Goal: Information Seeking & Learning: Compare options

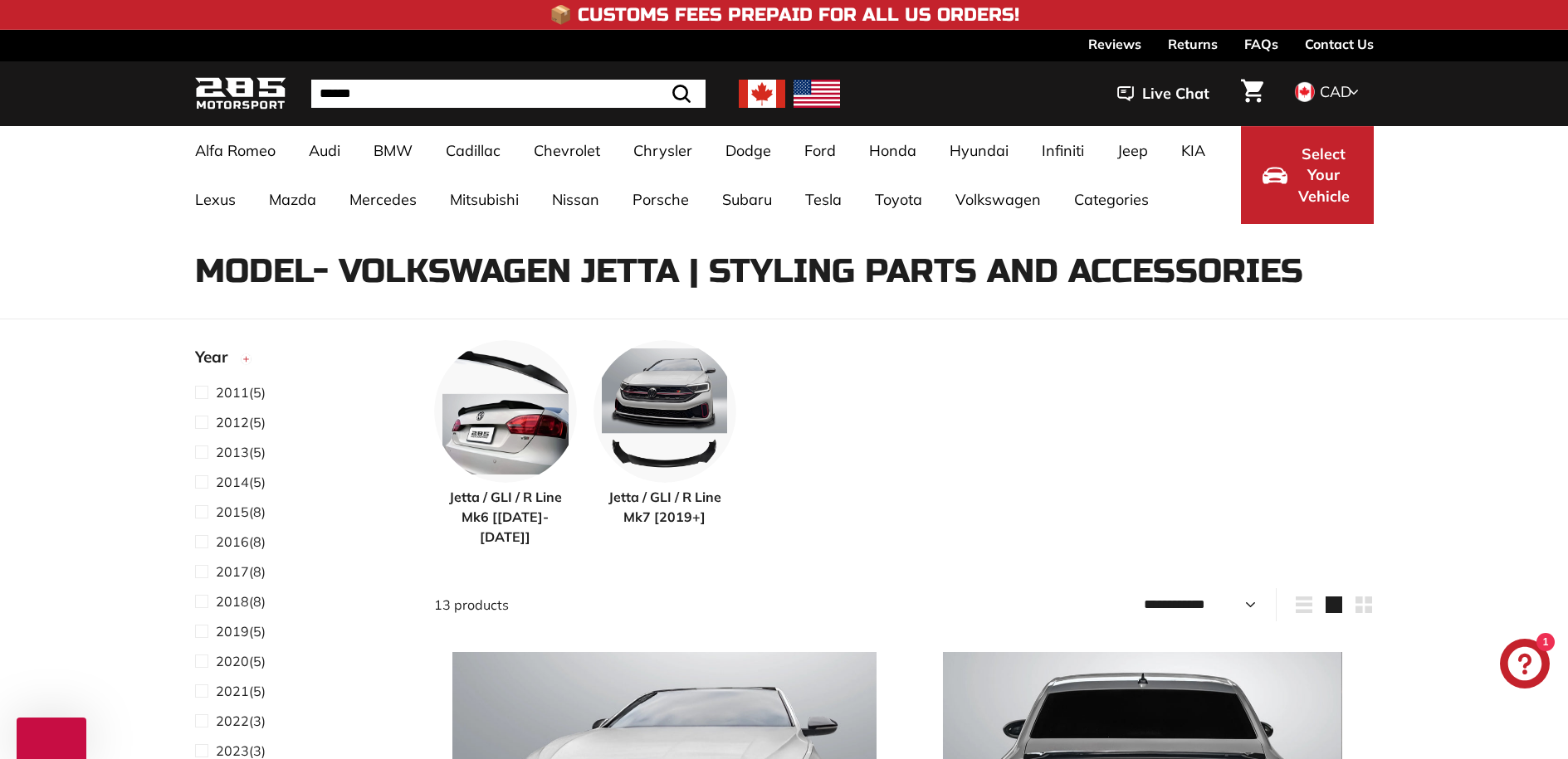
select select "**********"
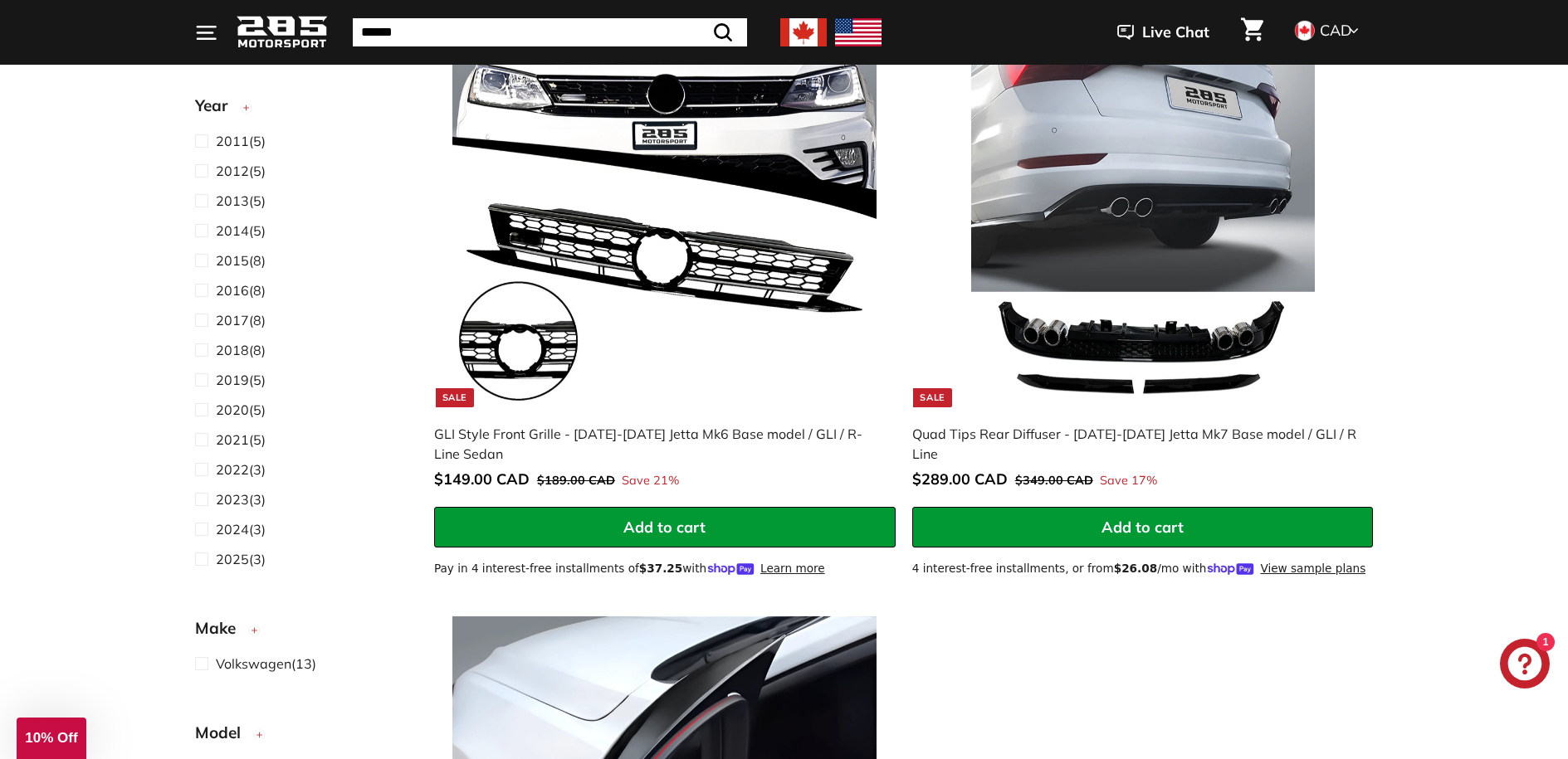
scroll to position [3829, 0]
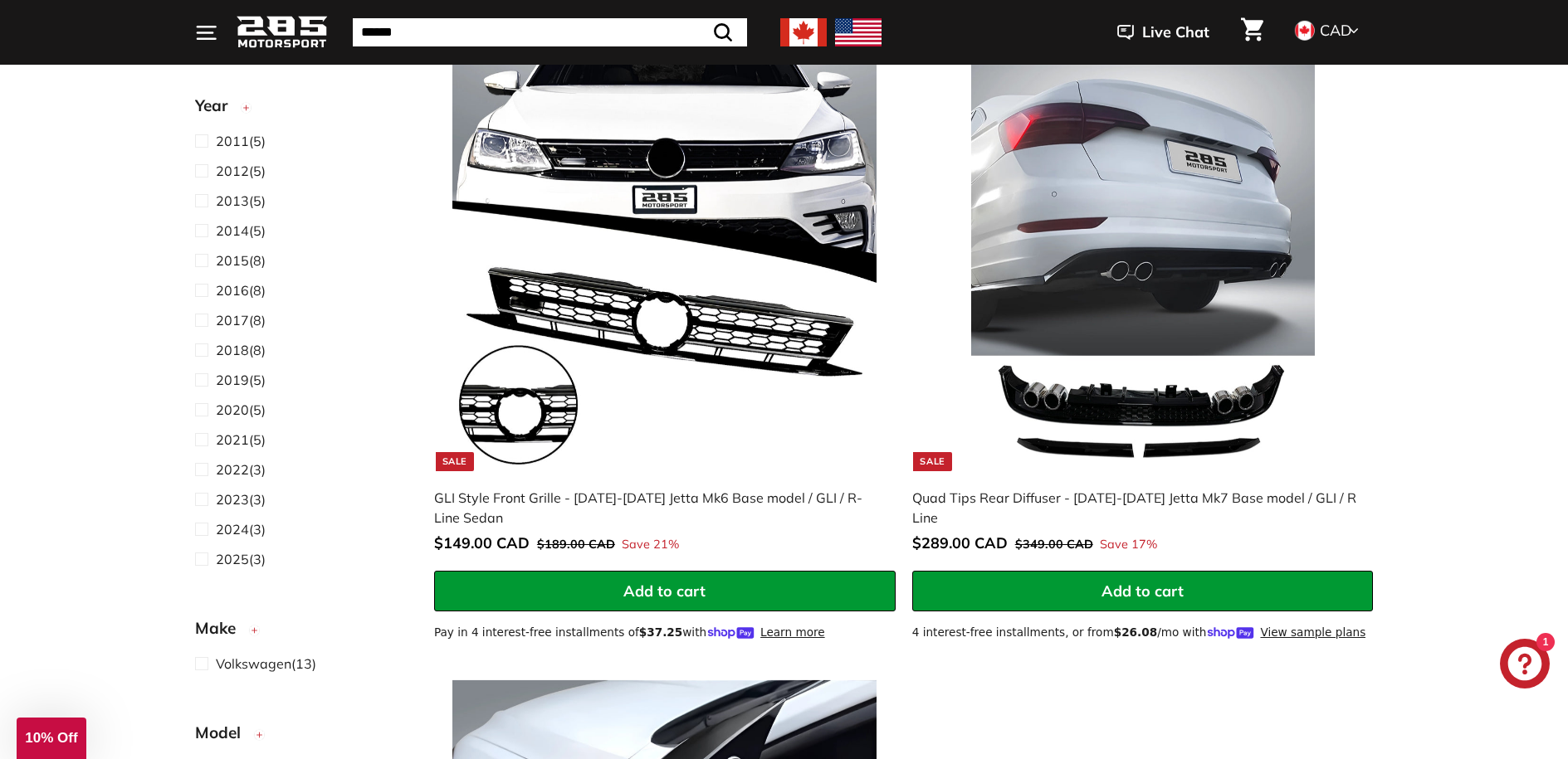
click at [697, 360] on img at bounding box center [664, 258] width 424 height 424
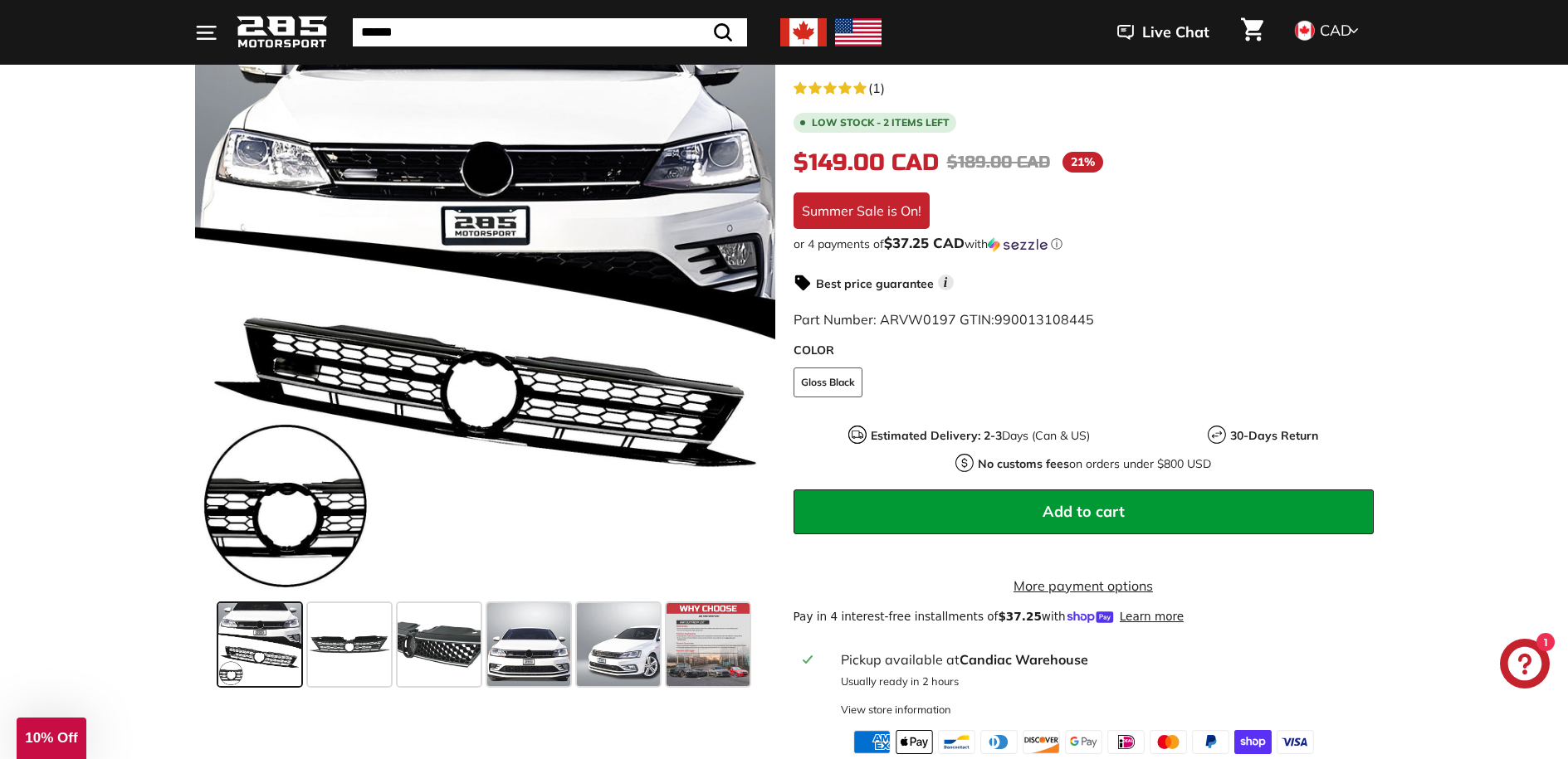
scroll to position [268, 0]
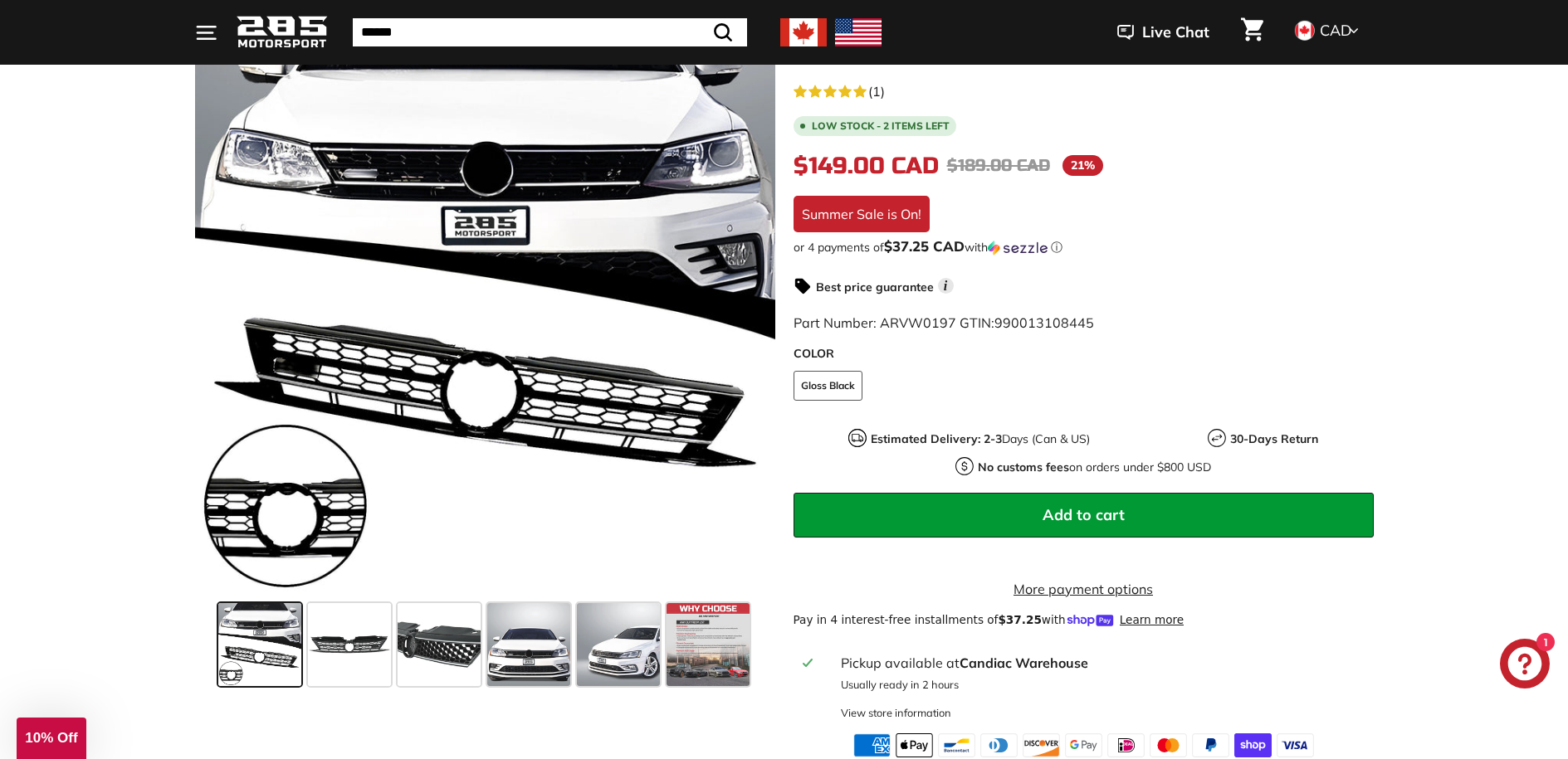
click at [1546, 667] on icon "Chat window" at bounding box center [1524, 663] width 48 height 48
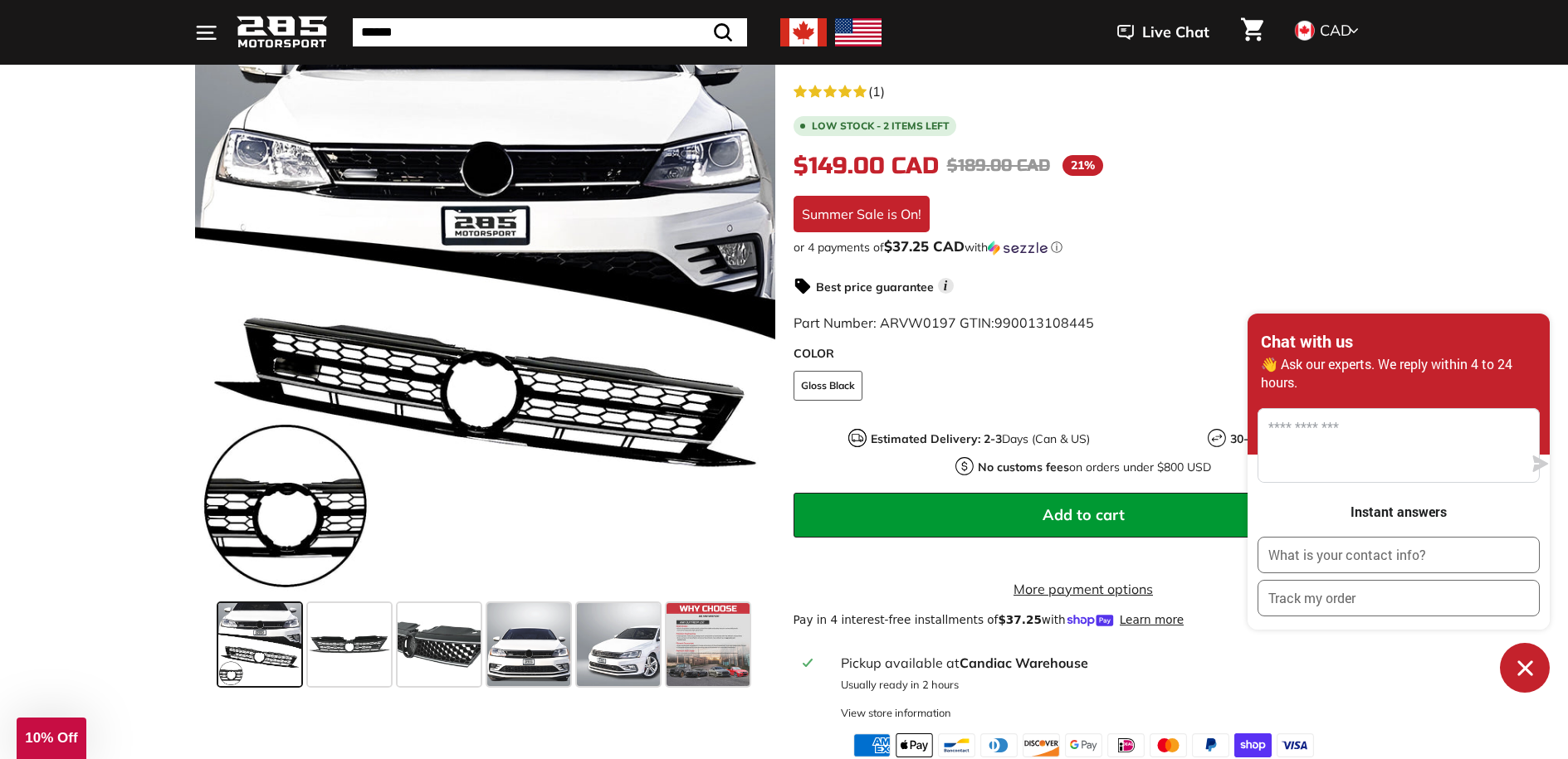
click at [1406, 250] on div ".cls-1{fill:none;stroke:#000;stroke-miterlimit:10;stroke-width:2px} .cls-1{fill…" at bounding box center [784, 386] width 1245 height 741
click at [1535, 680] on icon "Chat window" at bounding box center [1525, 668] width 26 height 25
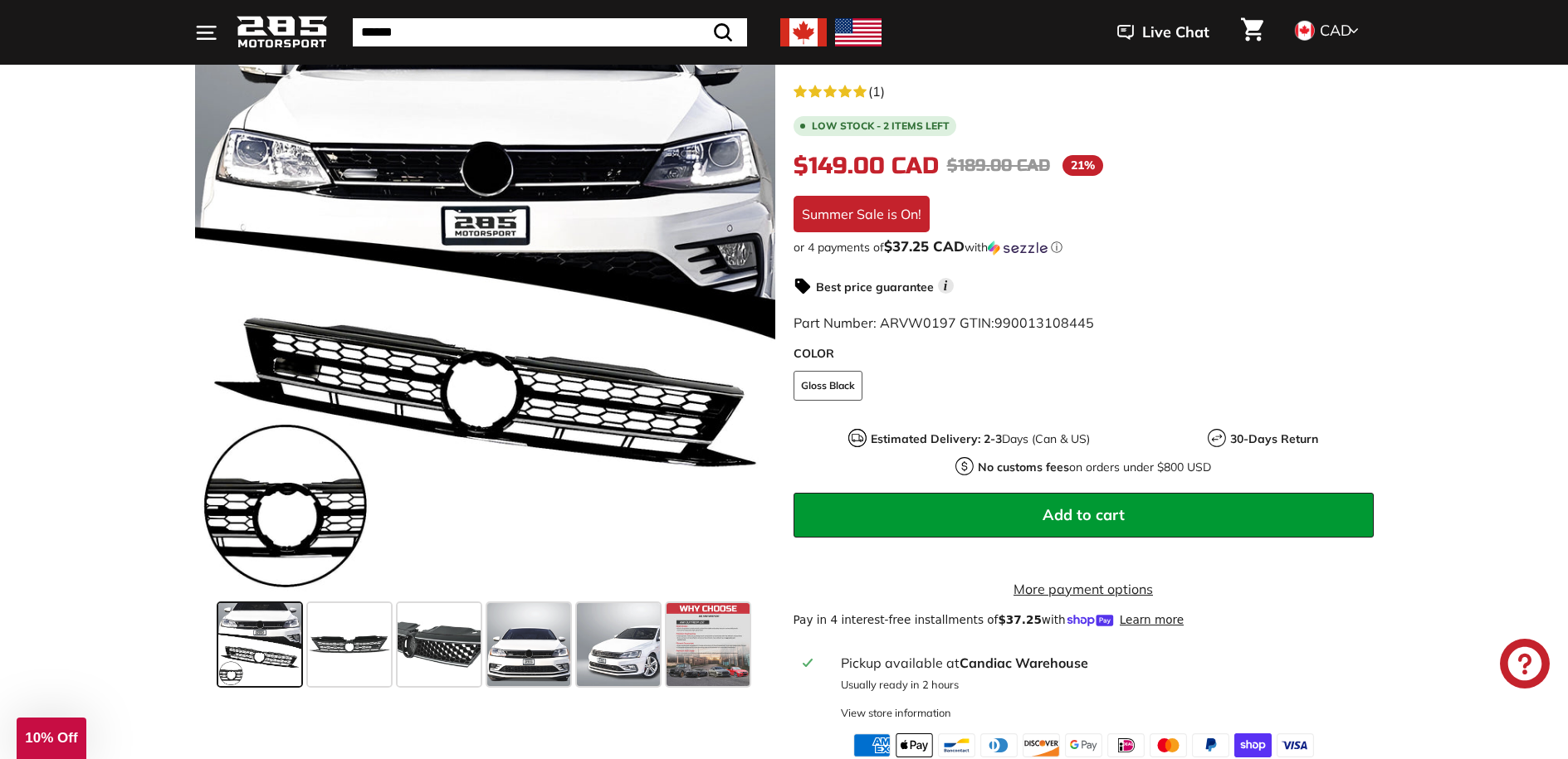
scroll to position [0, 0]
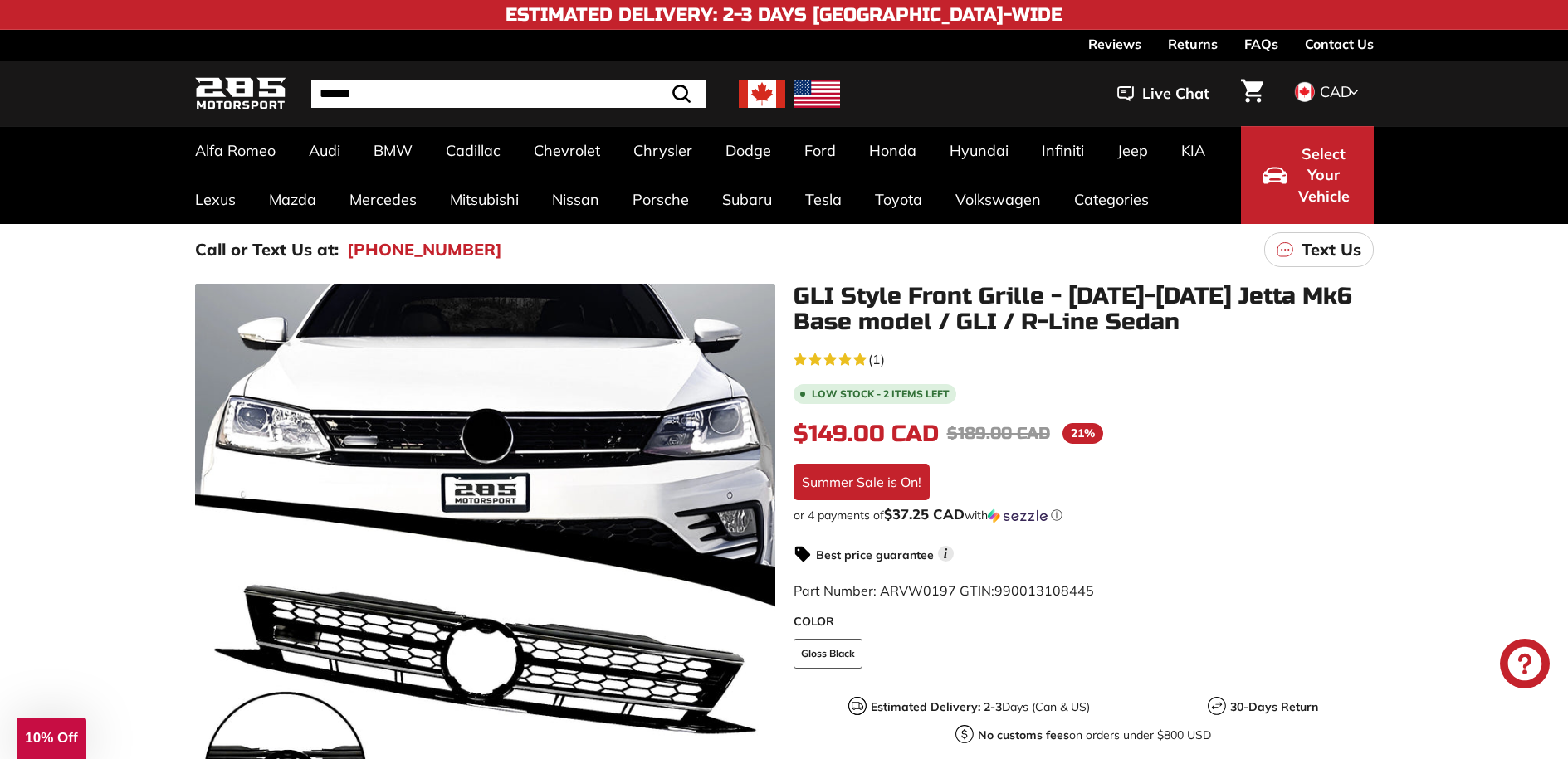
click at [1316, 426] on div "$149.00 CAD $149.00 CAD Regular price $189.00 CAD $189.00 CAD Sale price 21% /" at bounding box center [1083, 434] width 580 height 35
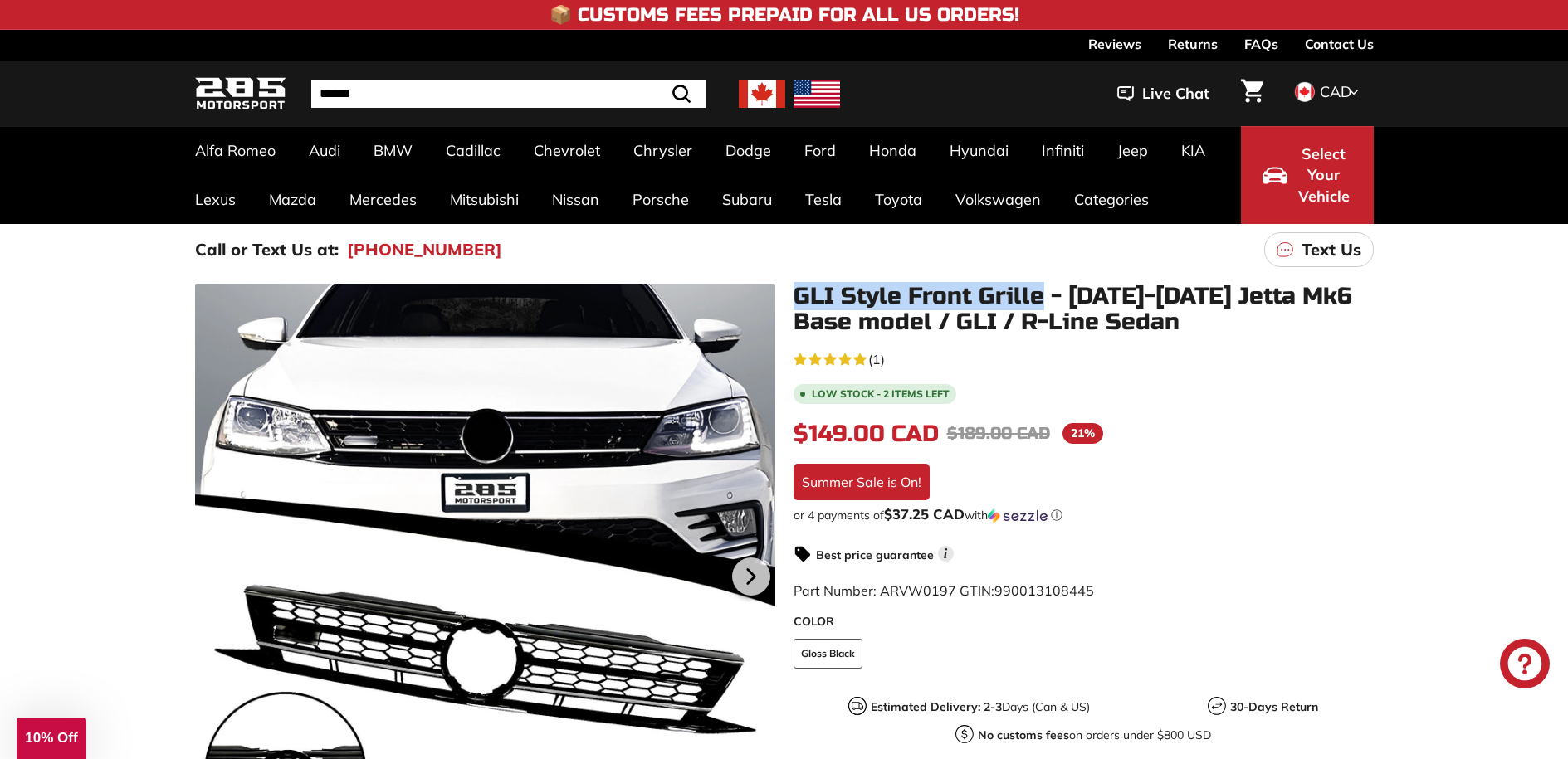
drag, startPoint x: 795, startPoint y: 296, endPoint x: 1039, endPoint y: 292, distance: 244.0
click at [1039, 292] on h1 "GLI Style Front Grille - [DATE]-[DATE] Jetta Mk6 Base model / GLI / R-Line Sedan" at bounding box center [1083, 309] width 580 height 51
copy h1 "GLI Style Front Grille"
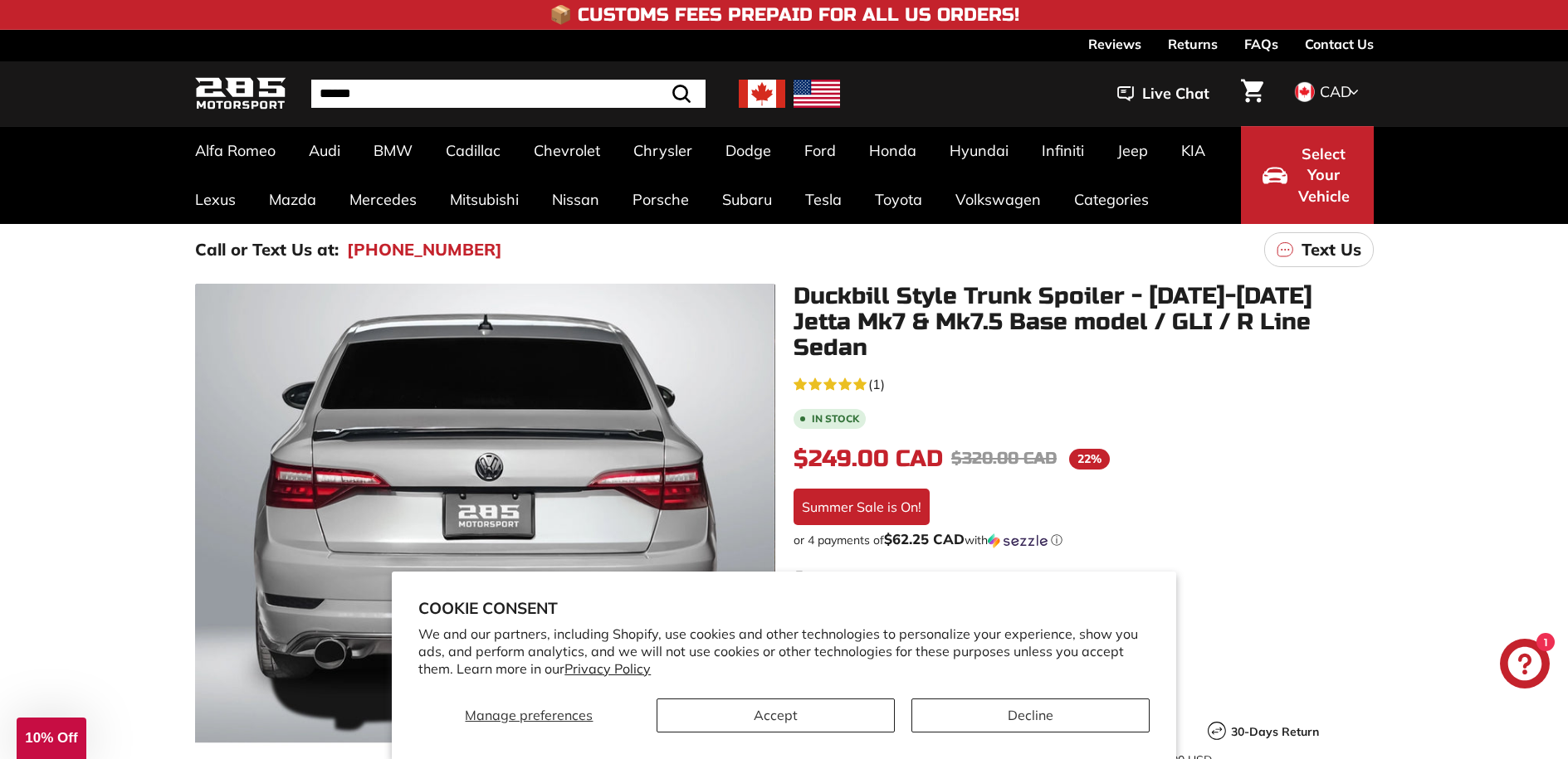
click at [670, 724] on button "Accept" at bounding box center [775, 715] width 238 height 34
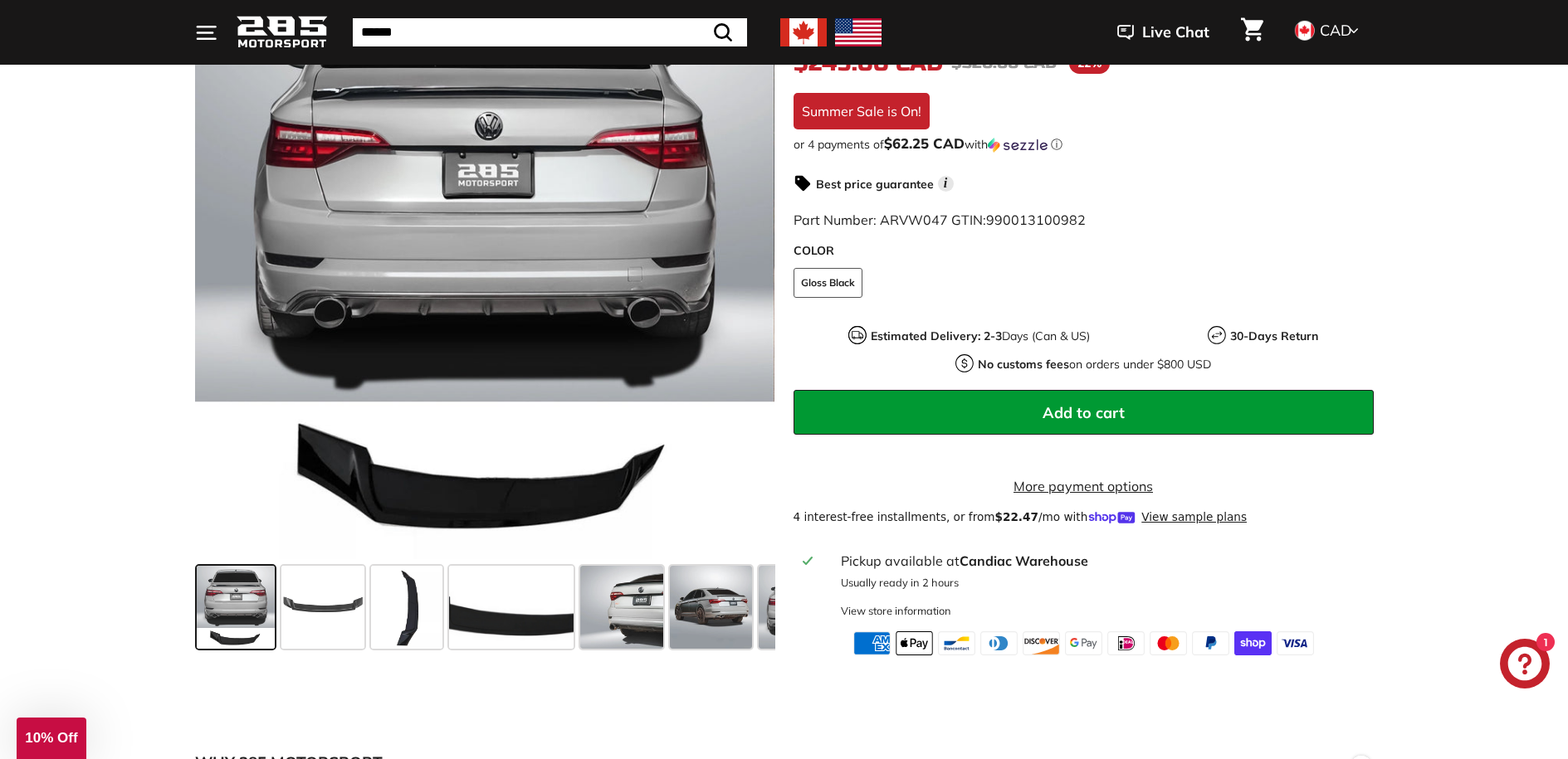
scroll to position [392, 0]
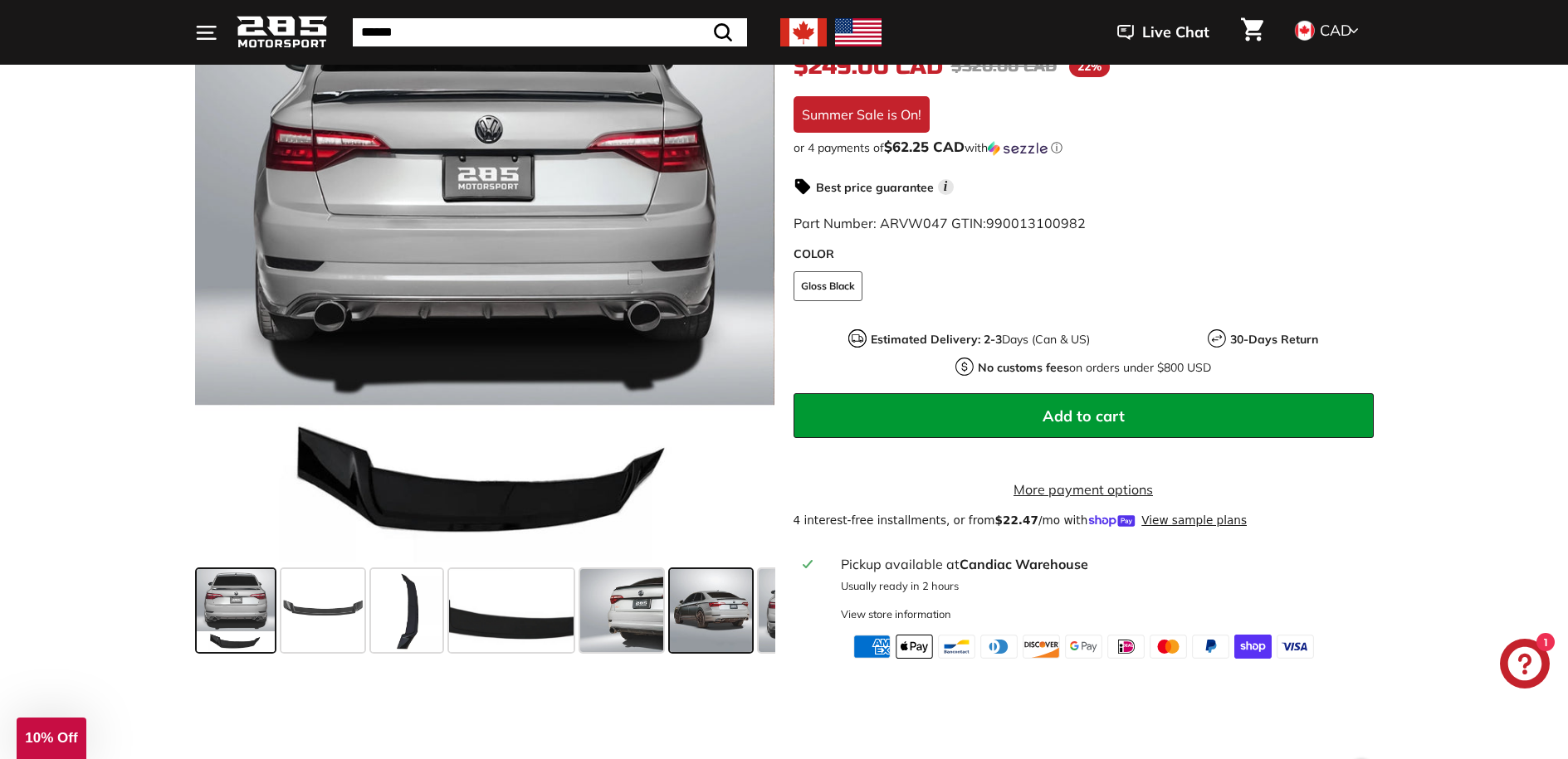
click at [687, 606] on span at bounding box center [711, 610] width 83 height 83
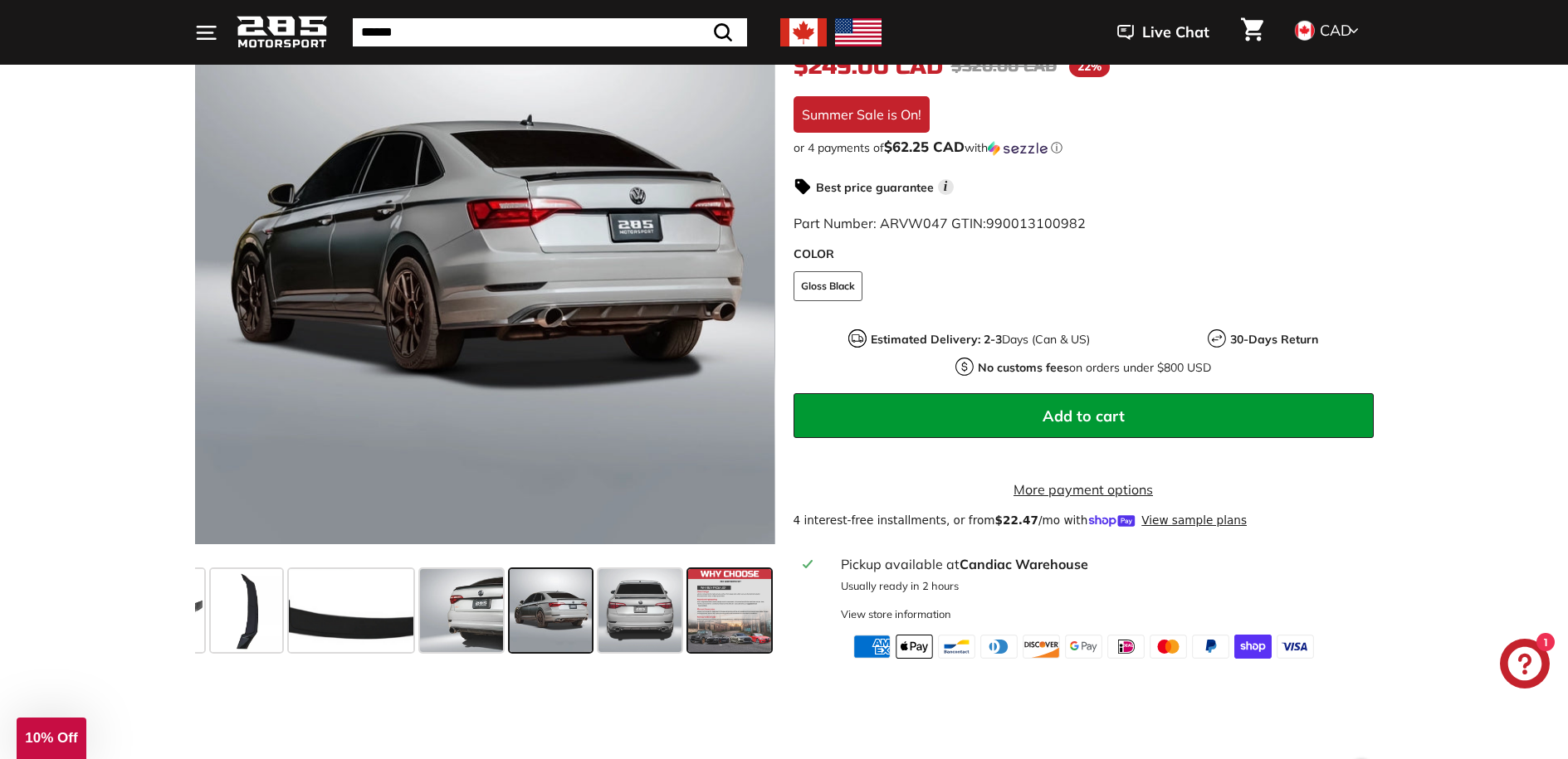
click at [690, 620] on span at bounding box center [729, 610] width 83 height 83
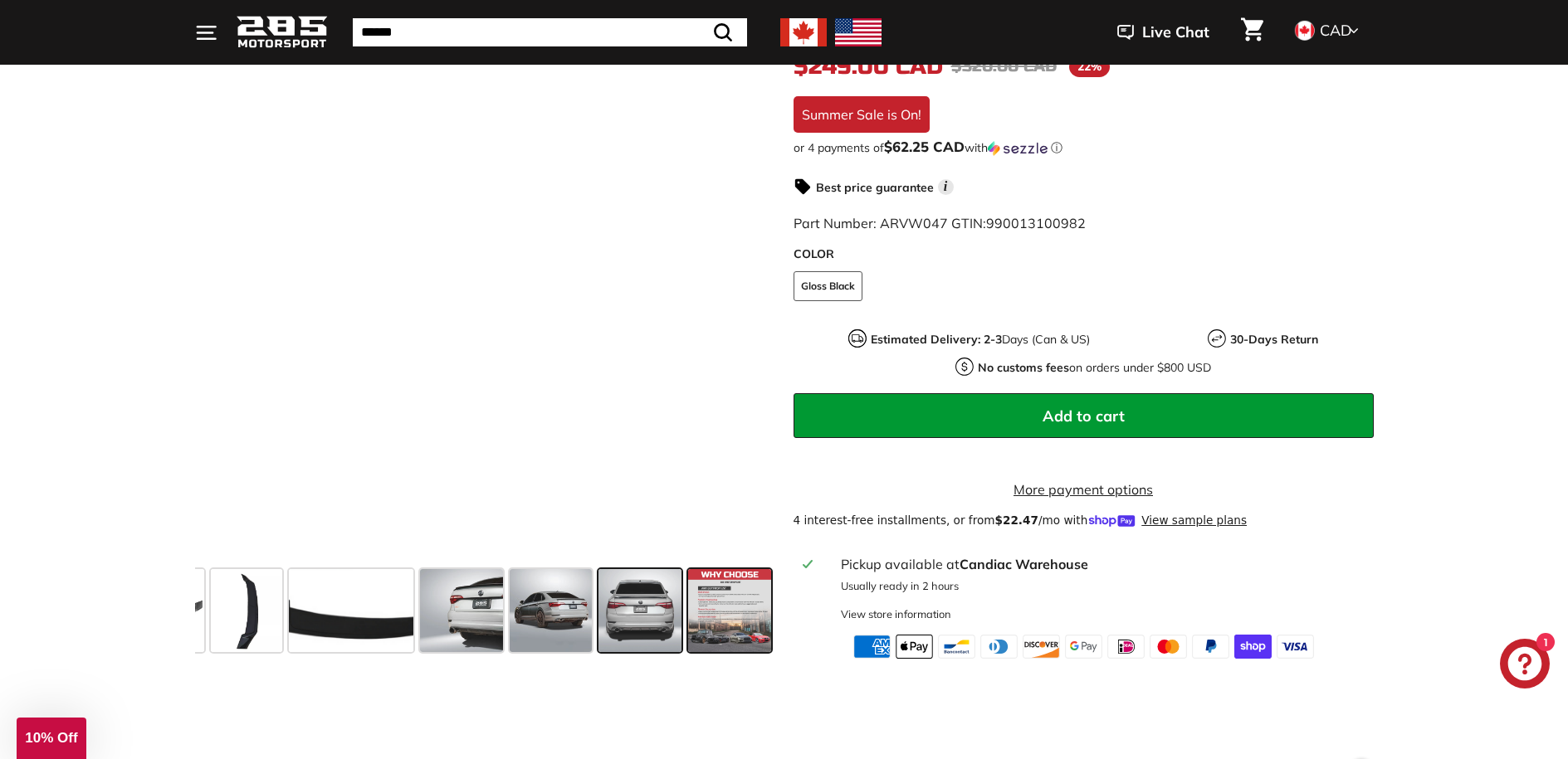
click at [674, 619] on span at bounding box center [640, 610] width 83 height 83
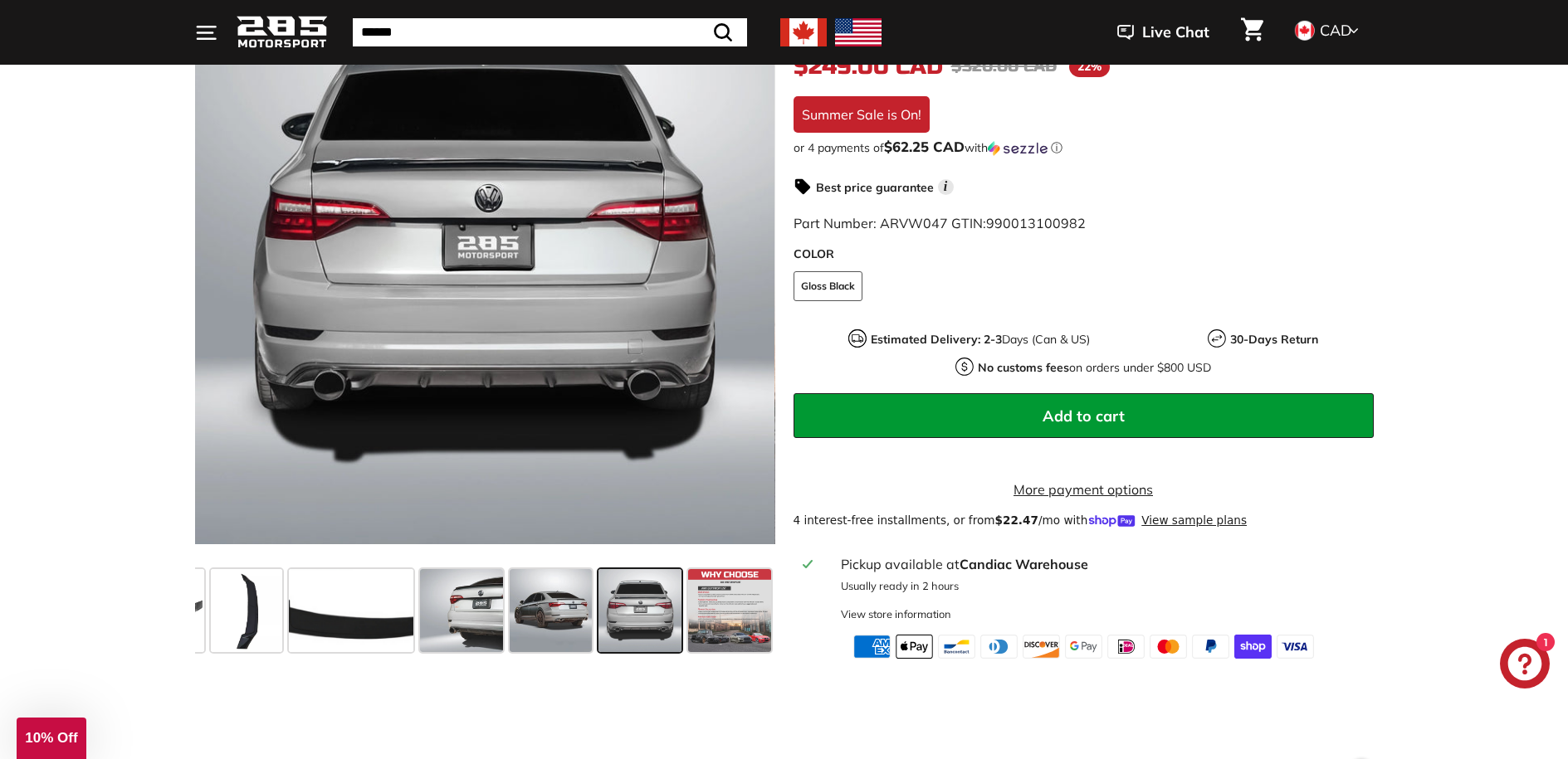
scroll to position [65, 0]
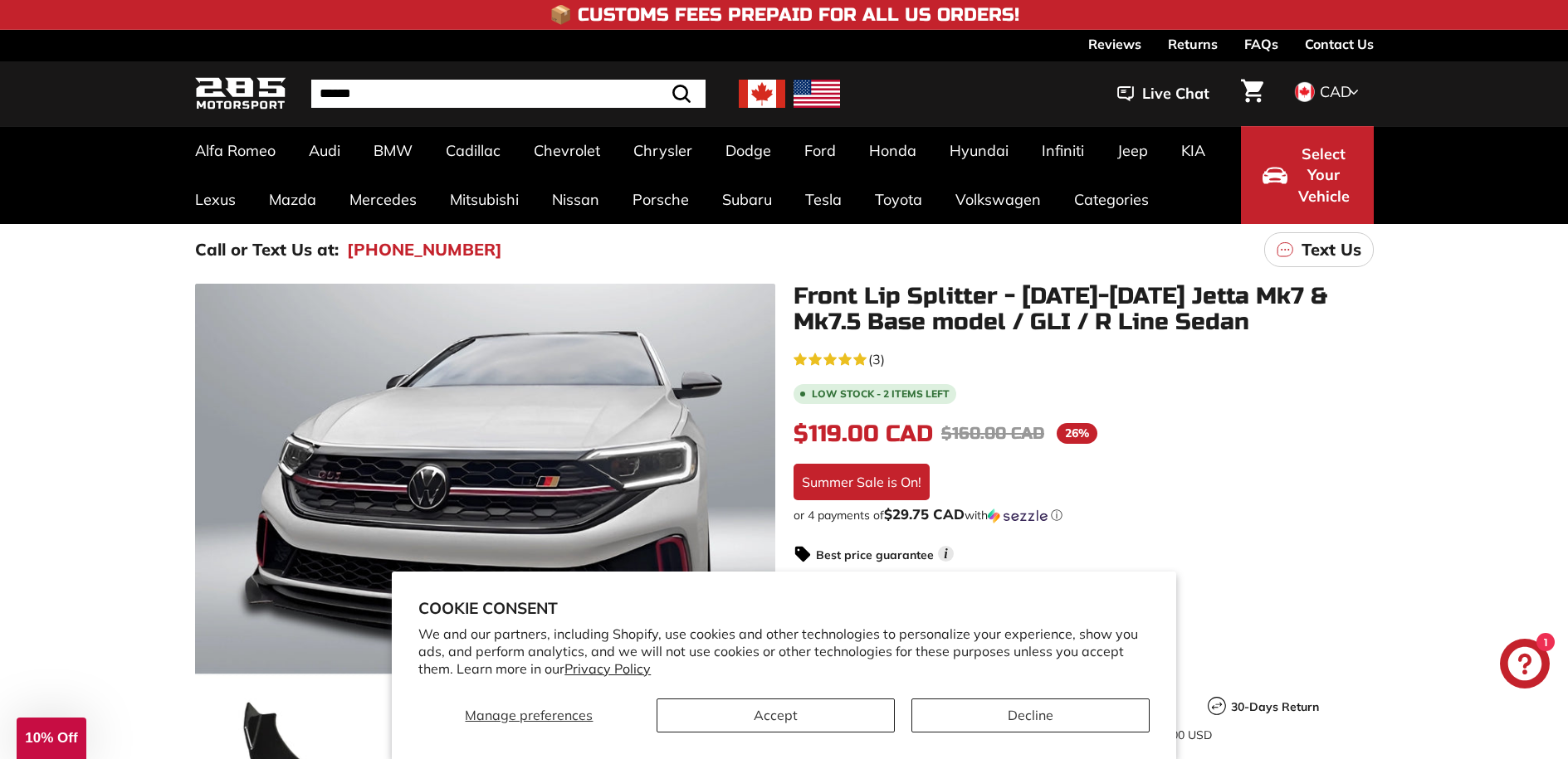
click at [748, 710] on button "Accept" at bounding box center [775, 715] width 238 height 34
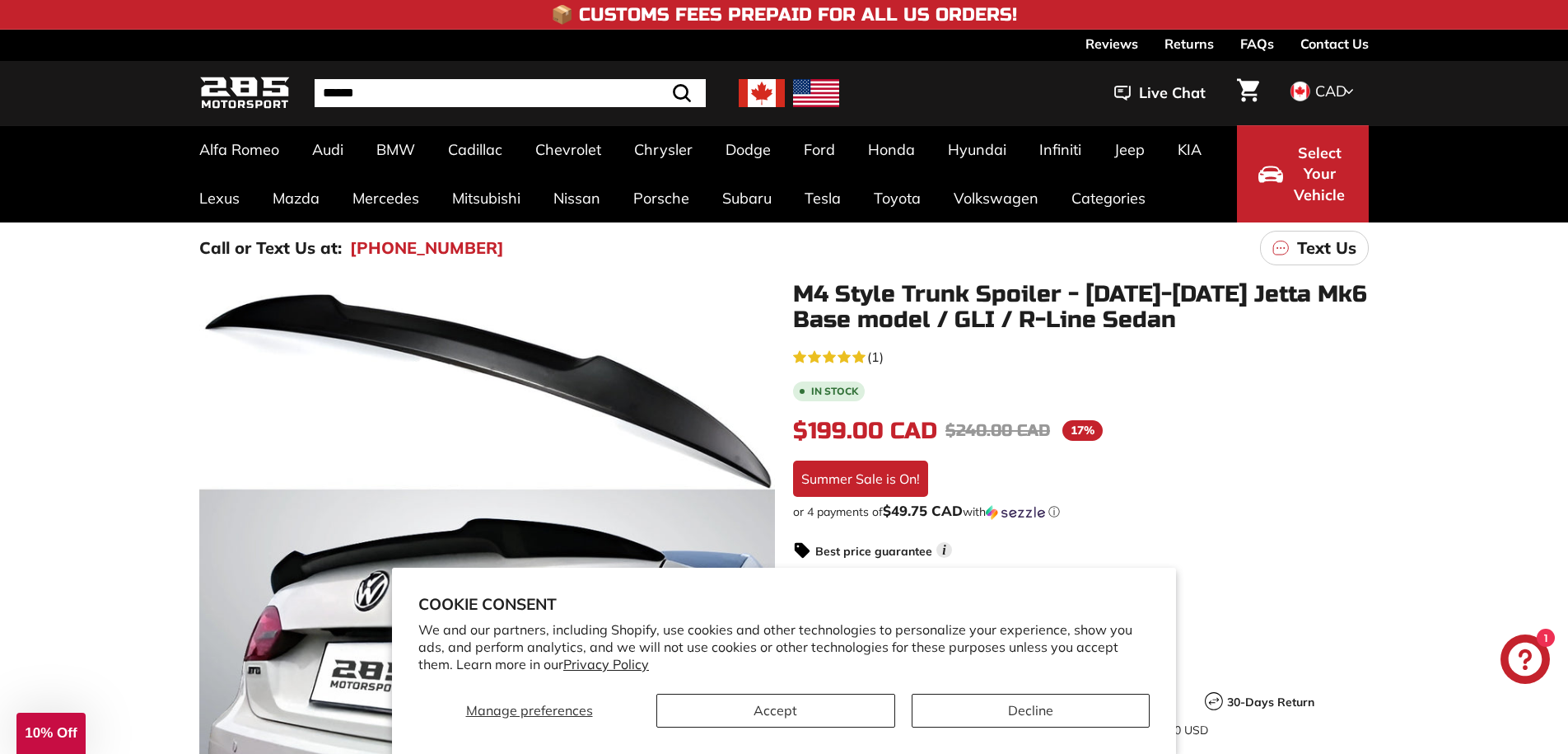
click at [853, 702] on button "Accept" at bounding box center [775, 710] width 239 height 34
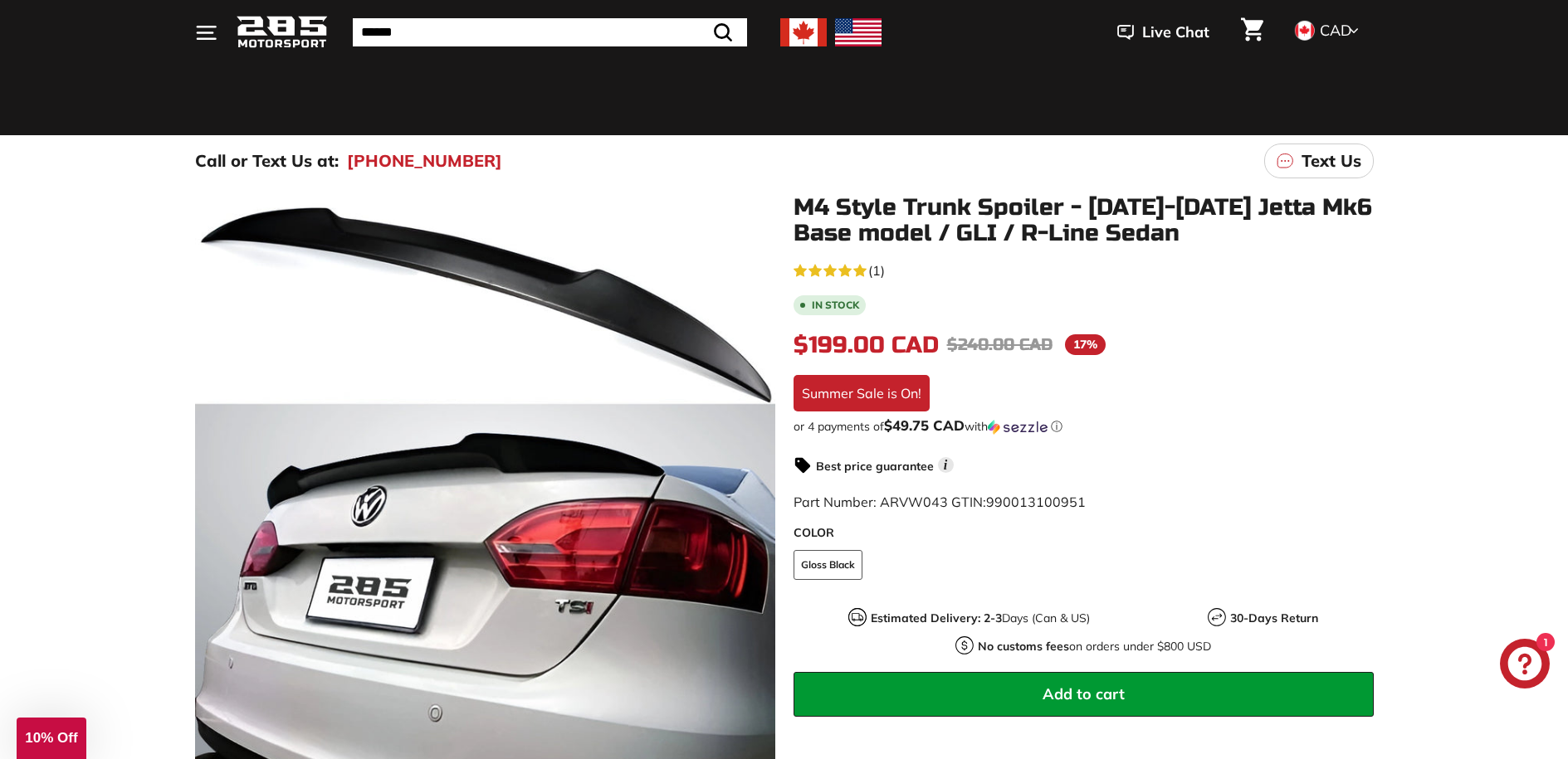
scroll to position [139, 0]
